Goal: Task Accomplishment & Management: Use online tool/utility

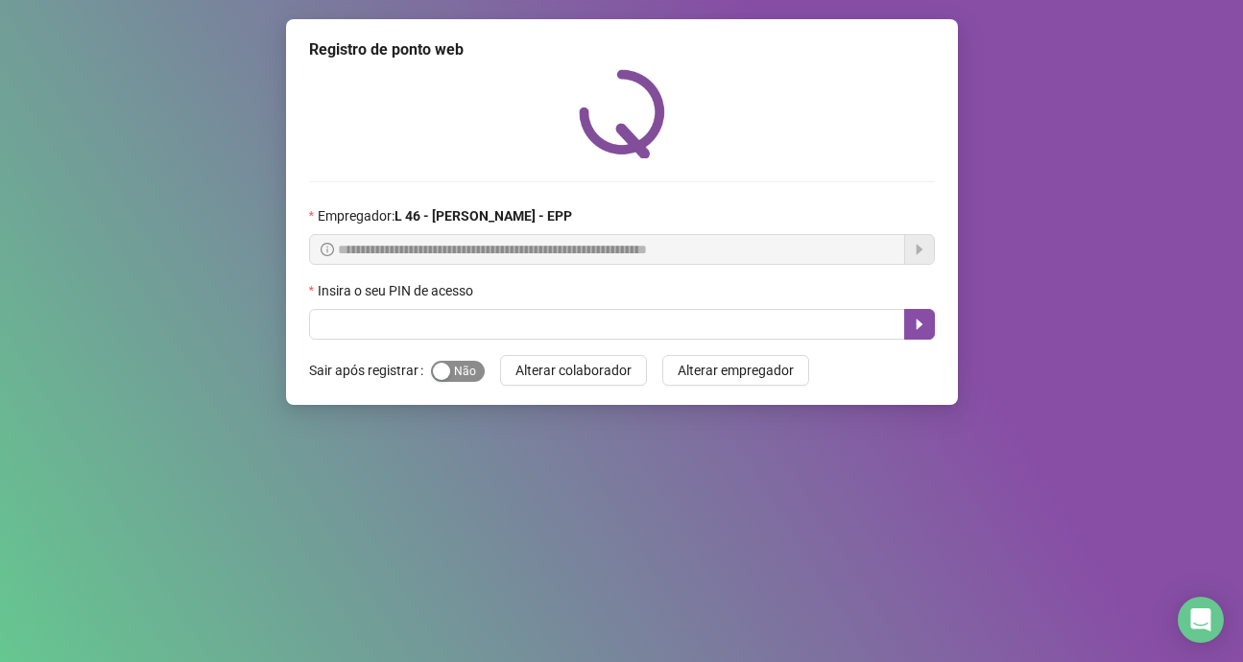
click at [439, 368] on div "button" at bounding box center [441, 371] width 17 height 17
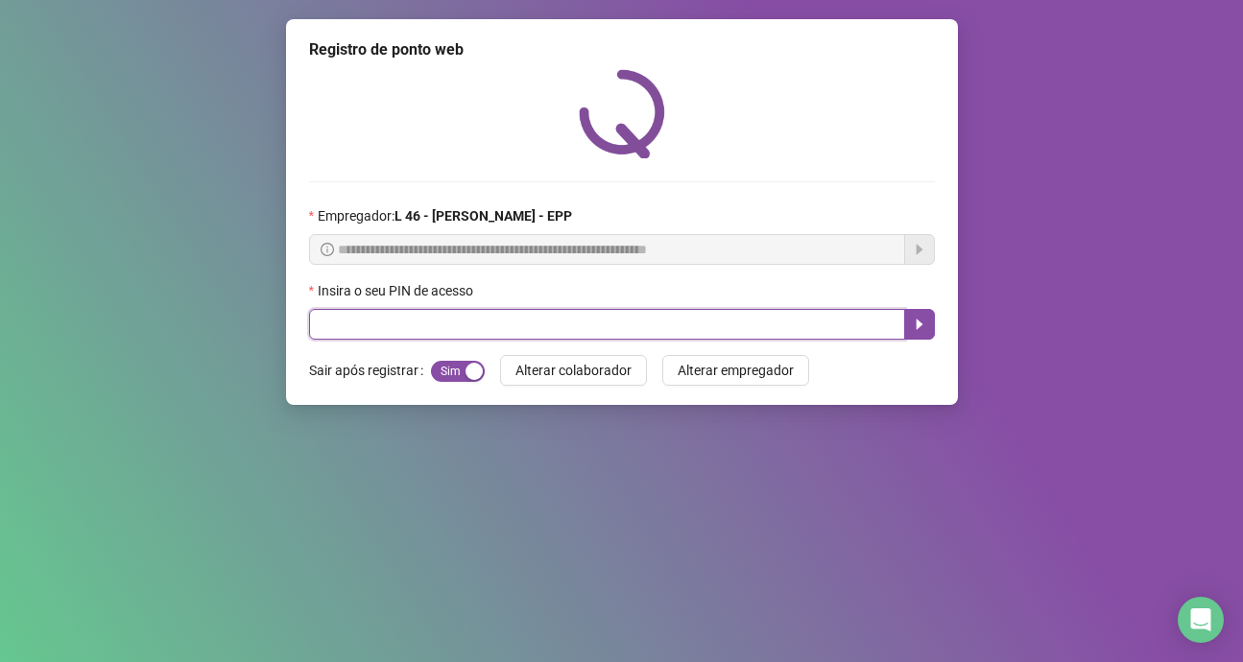
click at [460, 325] on input "text" at bounding box center [607, 324] width 596 height 31
type input "*****"
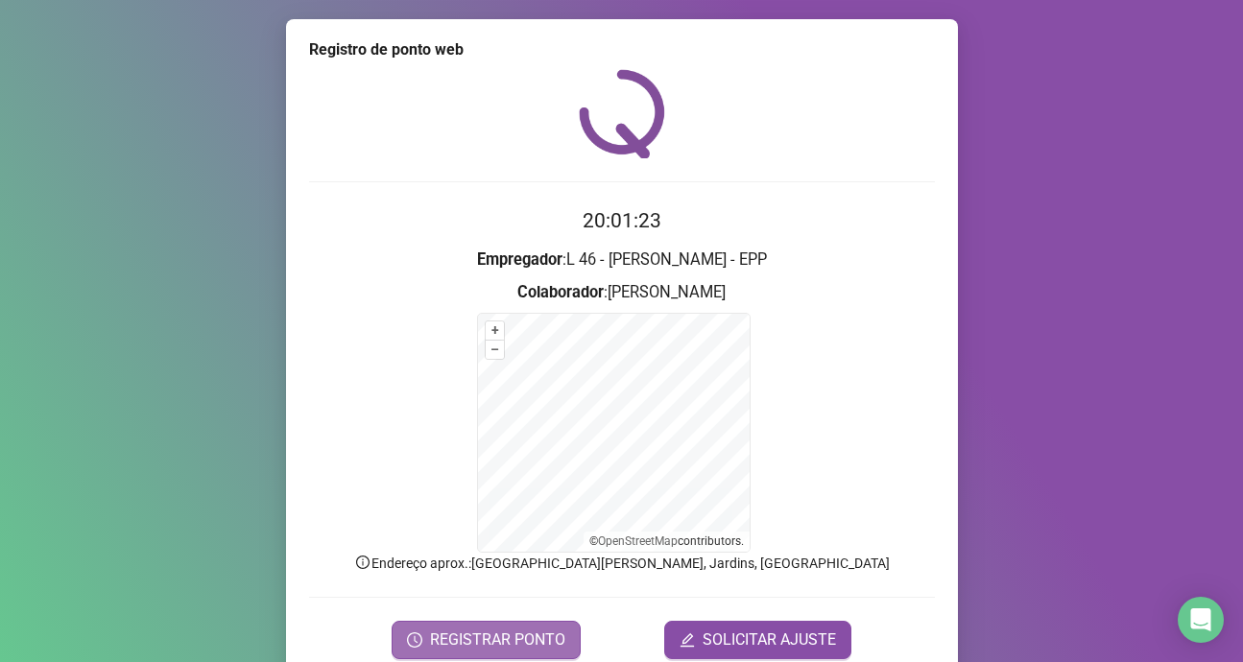
click at [492, 641] on span "REGISTRAR PONTO" at bounding box center [497, 640] width 135 height 23
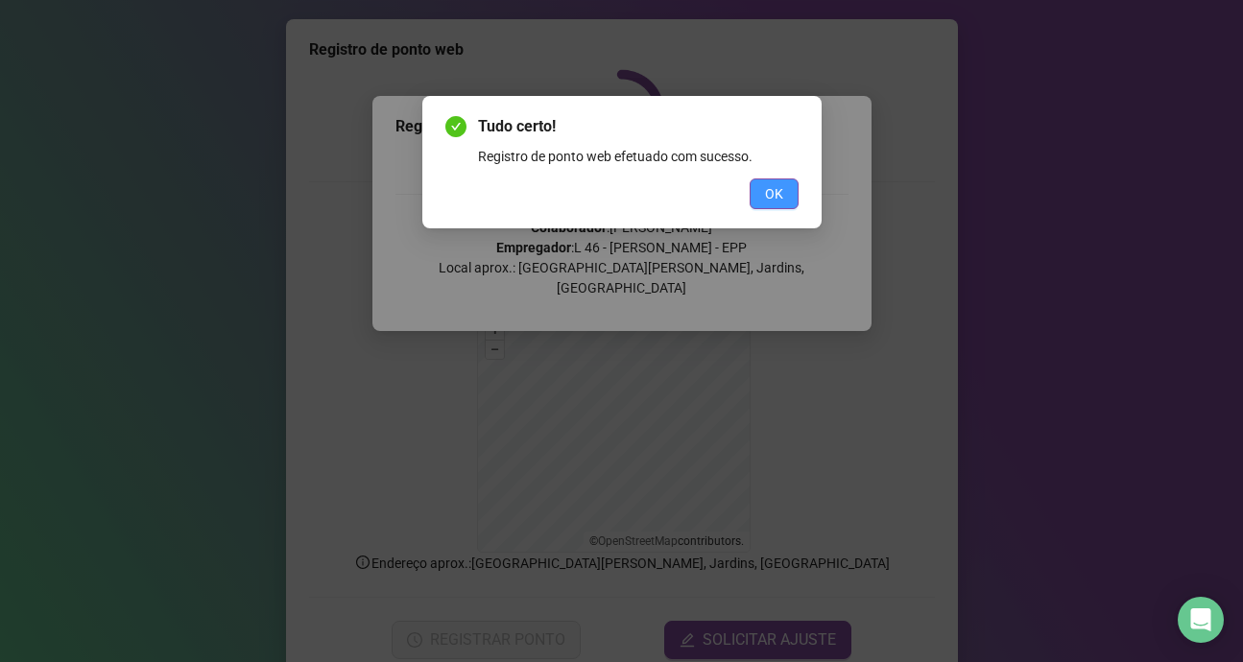
click at [759, 191] on button "OK" at bounding box center [774, 194] width 49 height 31
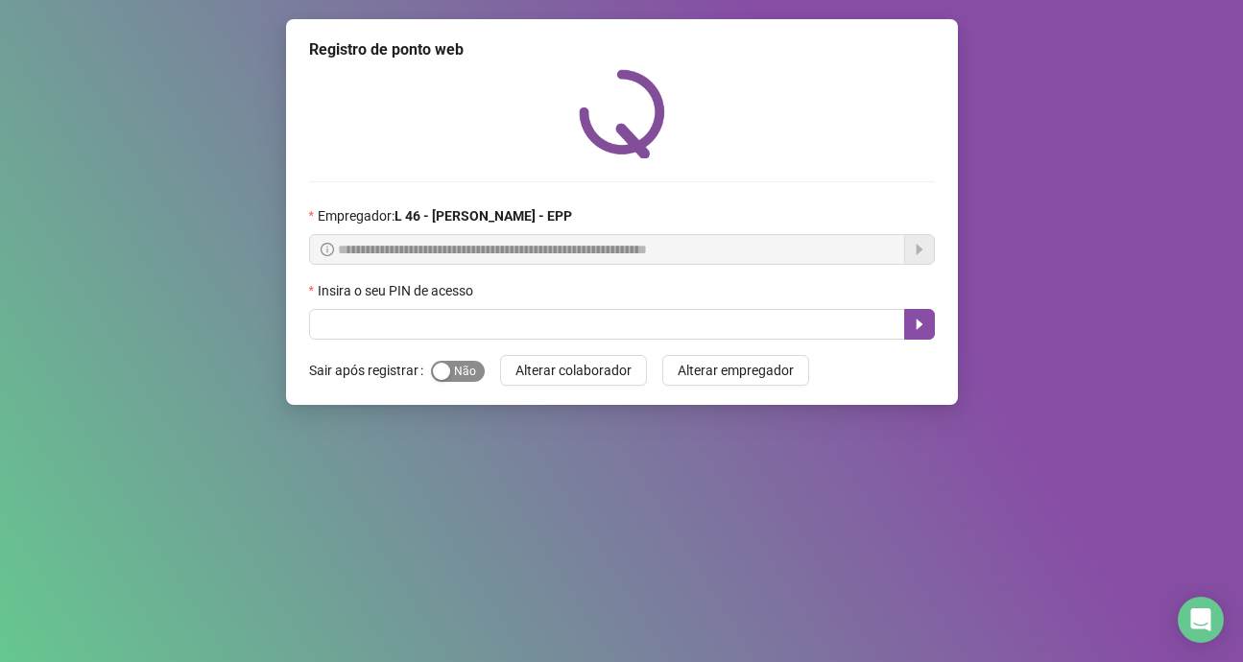
click at [436, 376] on div "button" at bounding box center [441, 371] width 17 height 17
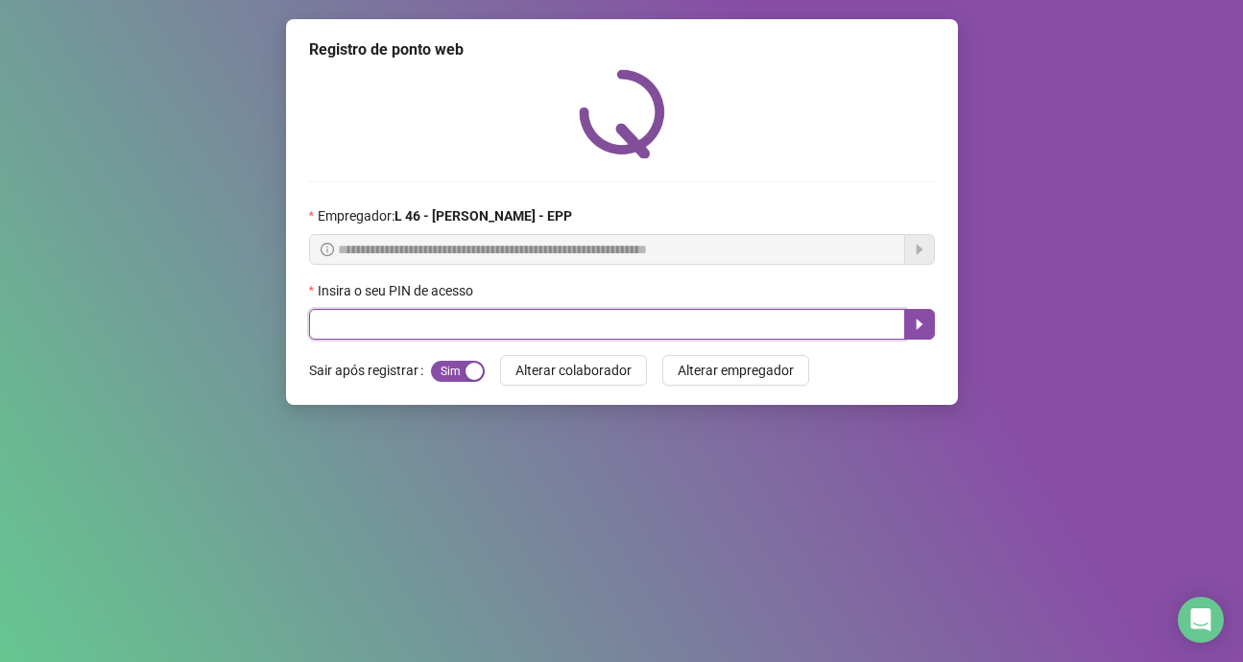
click at [466, 324] on input "text" at bounding box center [607, 324] width 596 height 31
type input "*****"
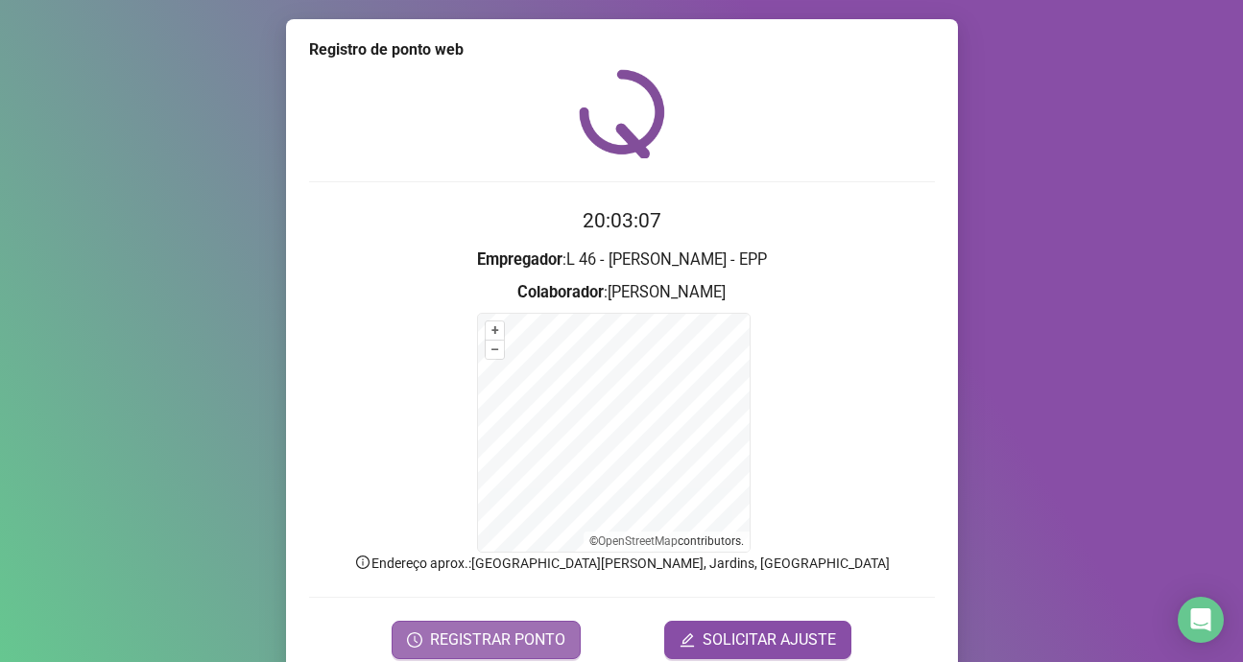
click at [509, 641] on span "REGISTRAR PONTO" at bounding box center [497, 640] width 135 height 23
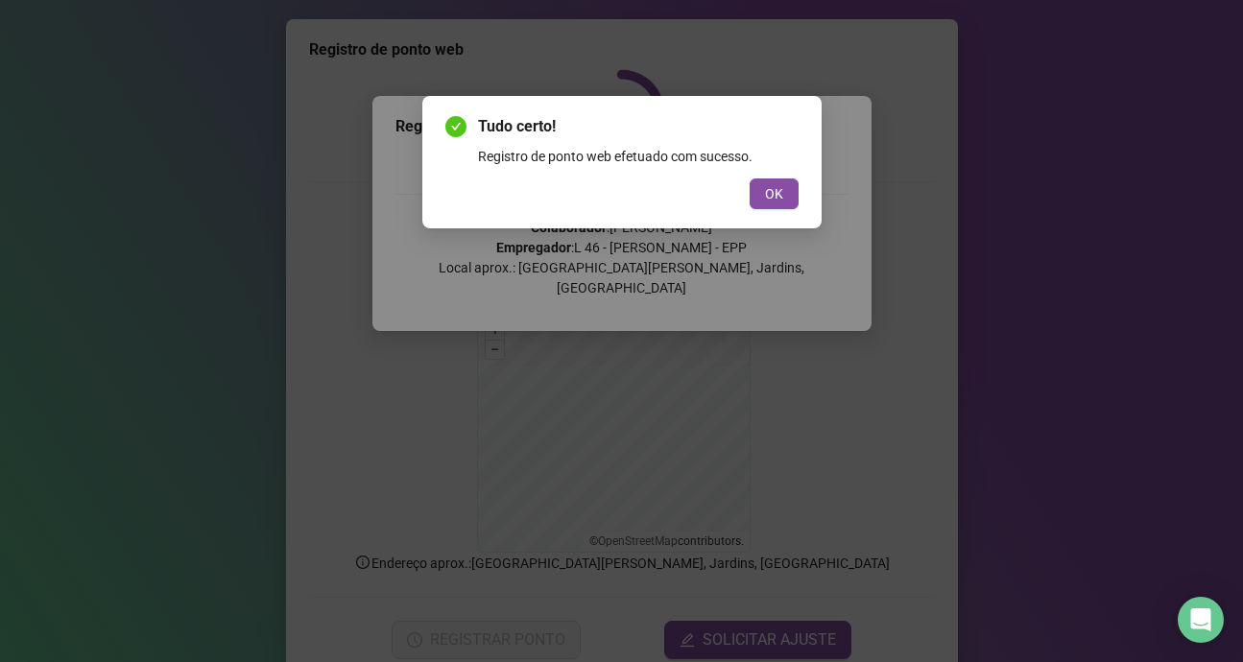
click at [810, 193] on div "Tudo certo! Registro de ponto web efetuado com sucesso. OK" at bounding box center [621, 162] width 399 height 132
drag, startPoint x: 810, startPoint y: 193, endPoint x: 778, endPoint y: 199, distance: 32.2
click at [778, 199] on span "OK" at bounding box center [774, 193] width 18 height 21
